Goal: Information Seeking & Learning: Learn about a topic

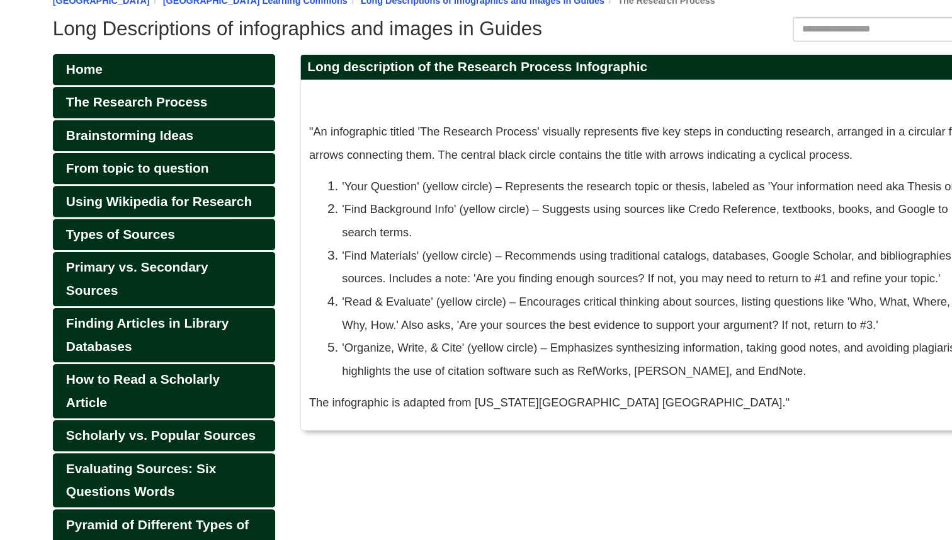
scroll to position [28, 0]
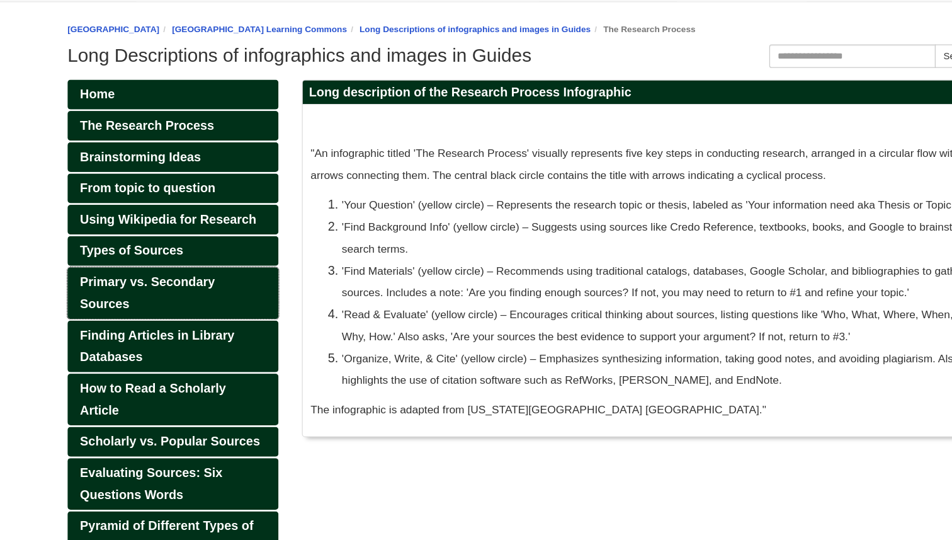
click at [188, 333] on span "Primary vs. Secondary Sources" at bounding box center [172, 340] width 109 height 28
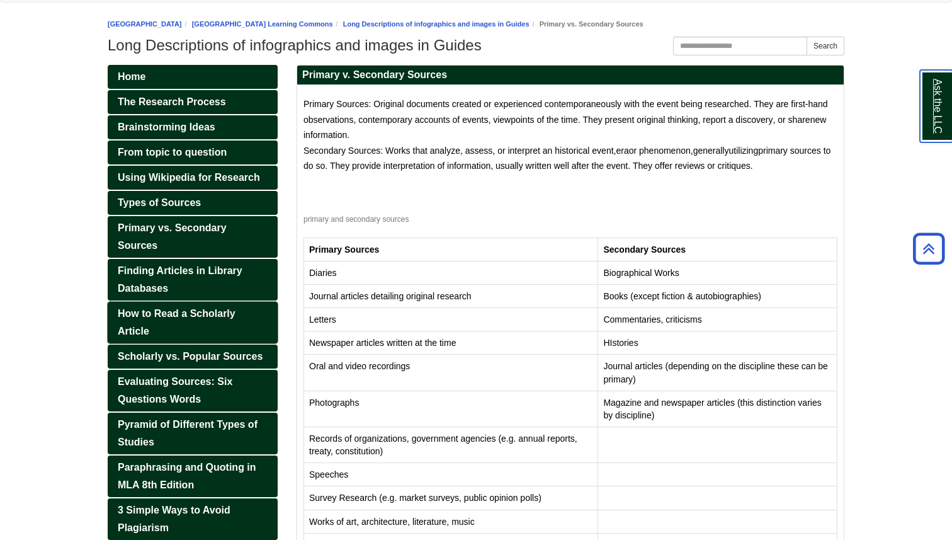
scroll to position [128, 0]
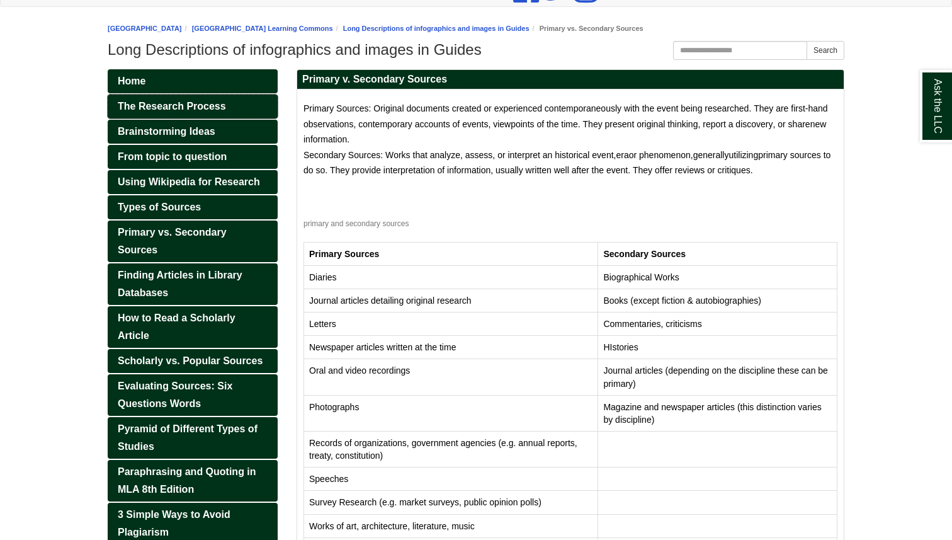
click at [172, 108] on span "The Research Process" at bounding box center [172, 106] width 108 height 11
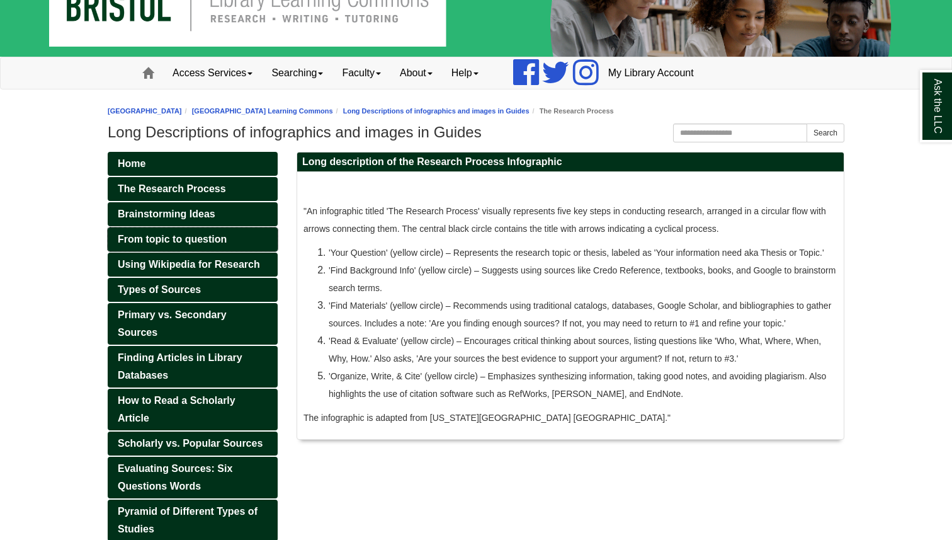
scroll to position [73, 0]
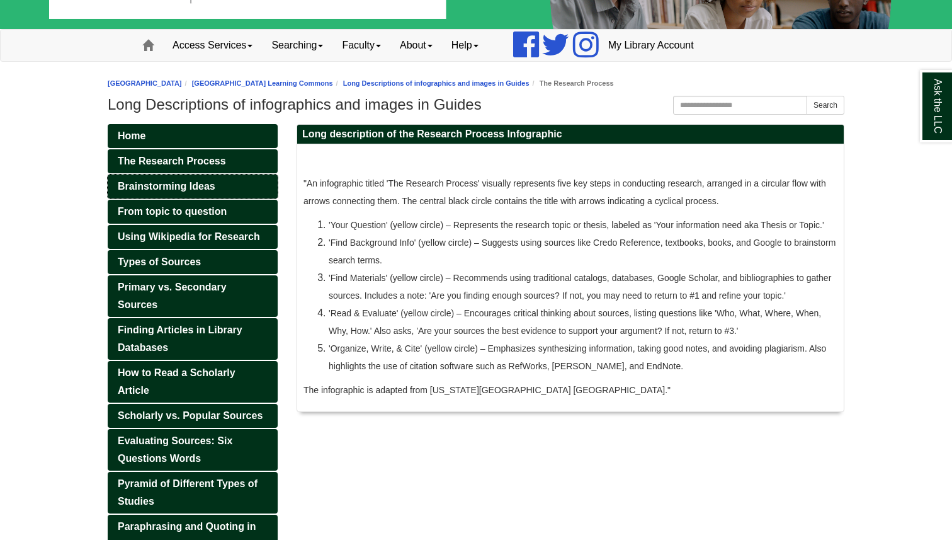
click at [186, 184] on span "Brainstorming Ideas" at bounding box center [167, 186] width 98 height 11
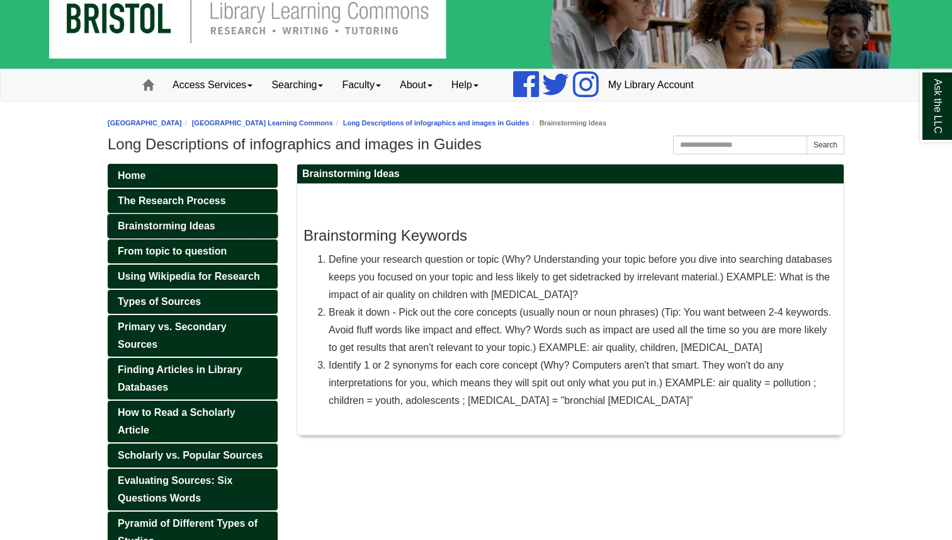
scroll to position [38, 0]
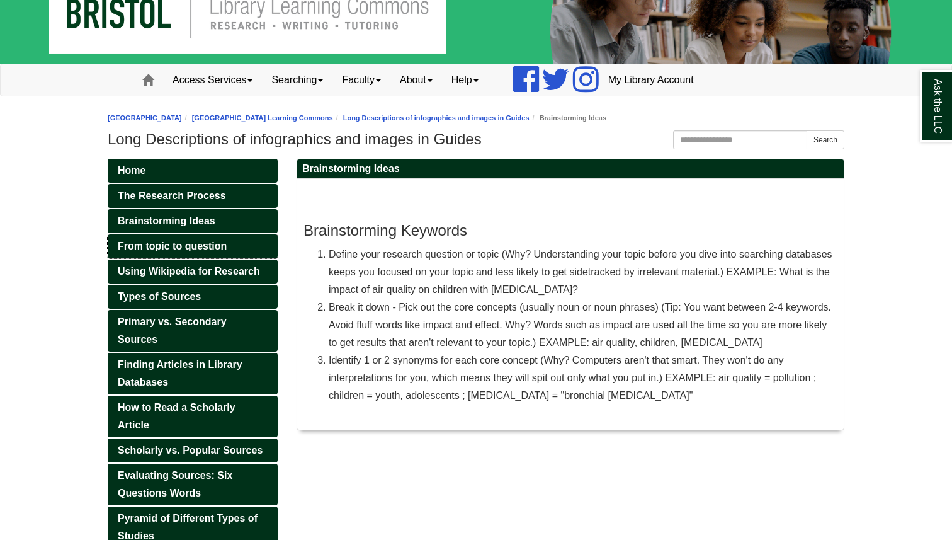
click at [188, 248] on span "From topic to question" at bounding box center [172, 246] width 109 height 11
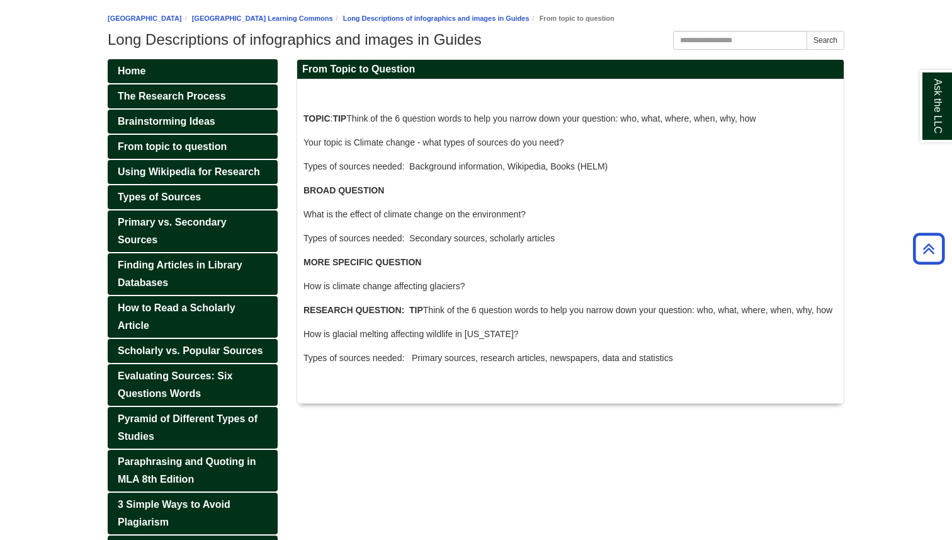
scroll to position [8, 0]
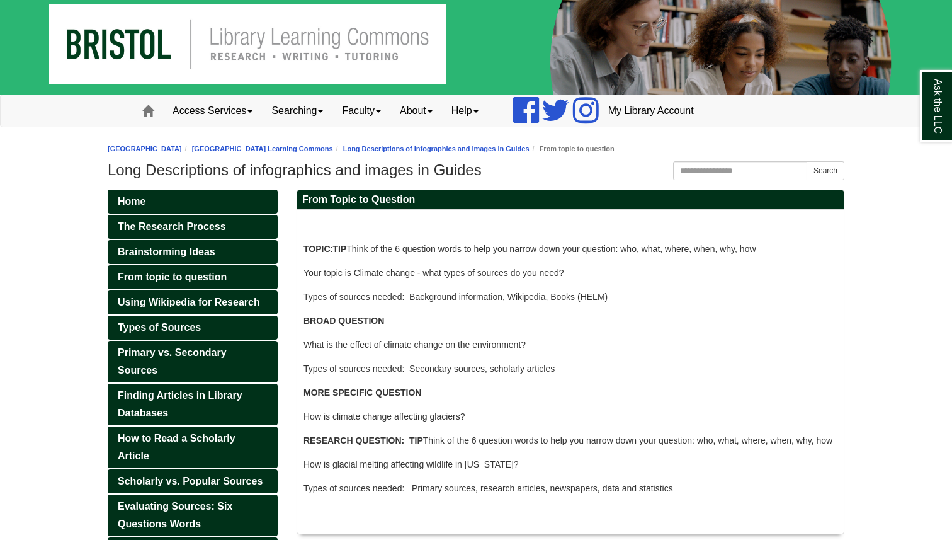
click at [181, 201] on link "Home" at bounding box center [193, 202] width 170 height 24
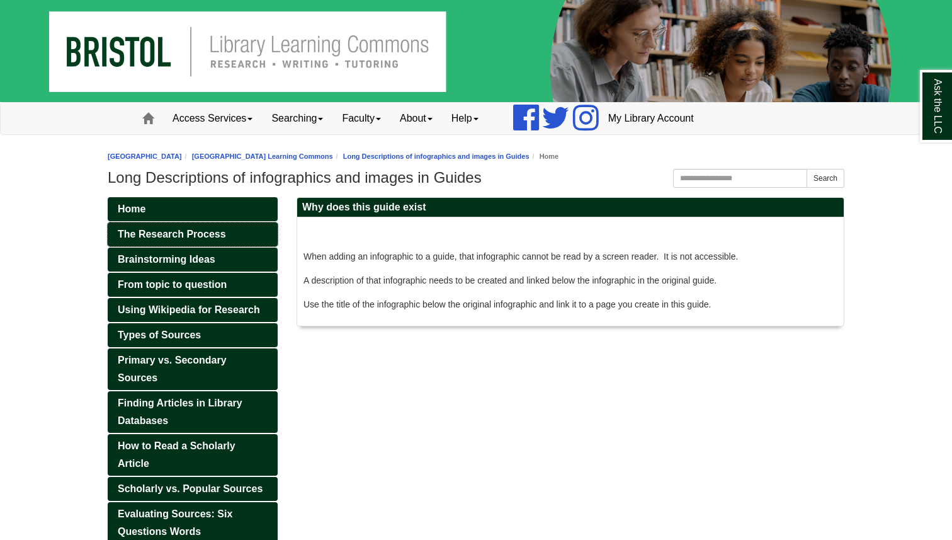
click at [186, 234] on span "The Research Process" at bounding box center [172, 234] width 108 height 11
